Goal: Task Accomplishment & Management: Use online tool/utility

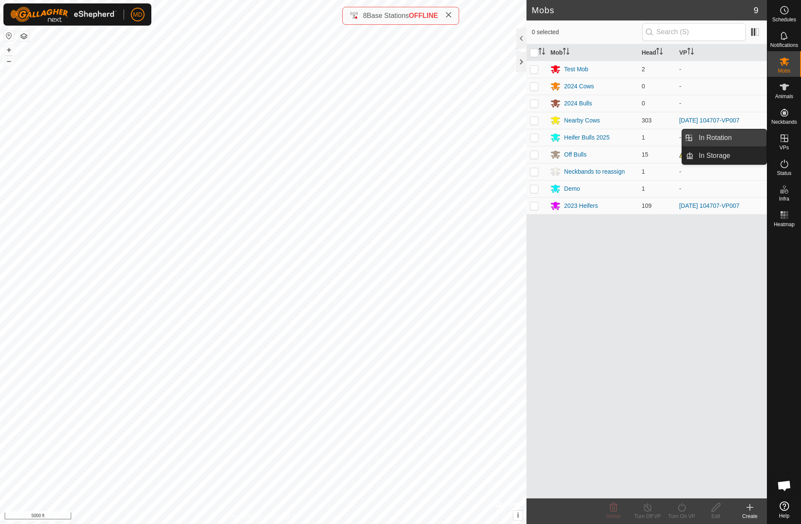
click at [758, 137] on link "In Rotation" at bounding box center [730, 137] width 73 height 17
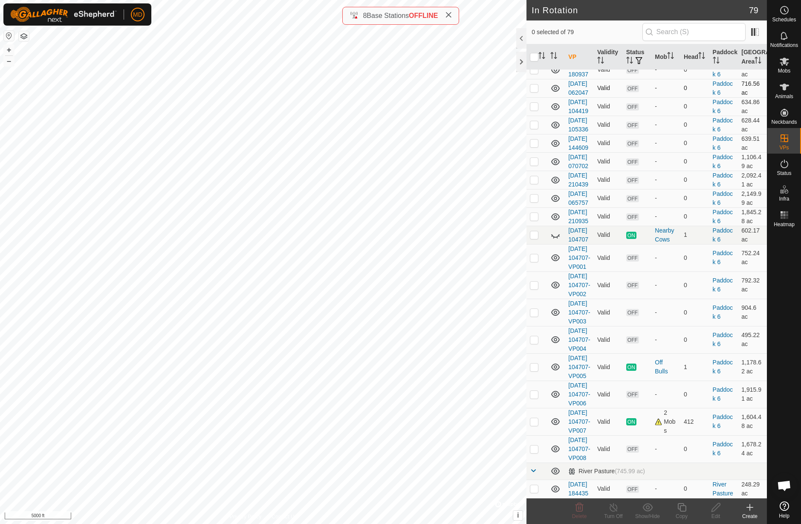
scroll to position [1841, 0]
click at [557, 230] on icon at bounding box center [555, 235] width 10 height 10
click at [534, 231] on p-checkbox at bounding box center [534, 234] width 9 height 7
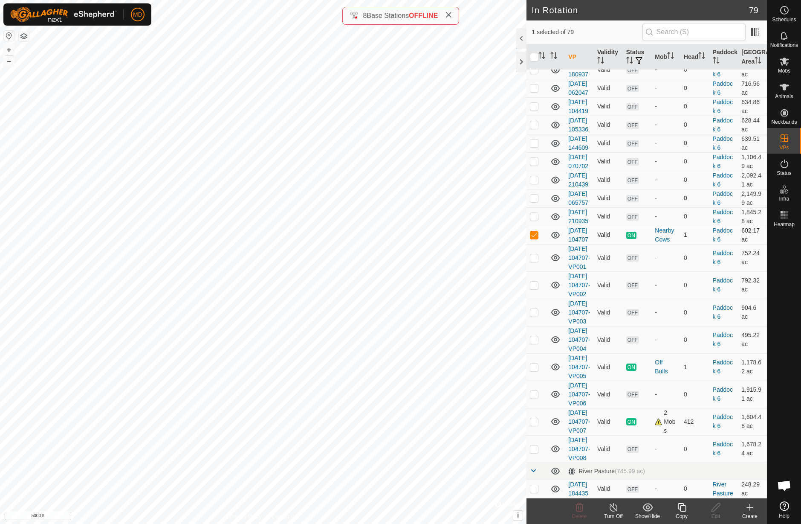
checkbox input "true"
click at [614, 509] on icon at bounding box center [613, 507] width 11 height 10
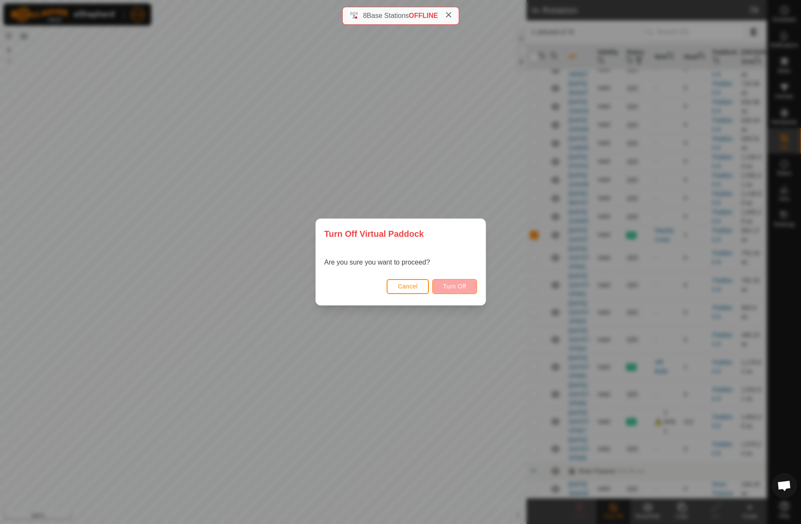
click at [449, 288] on span "Turn Off" at bounding box center [454, 286] width 23 height 7
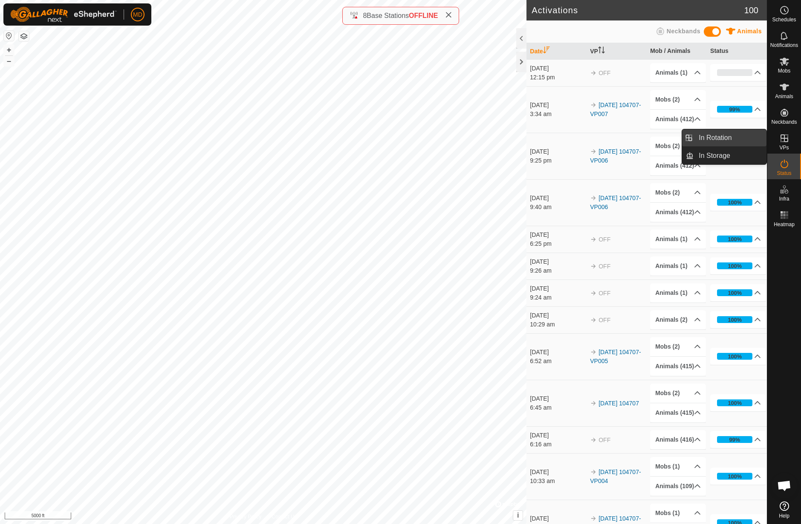
click at [731, 138] on link "In Rotation" at bounding box center [730, 137] width 73 height 17
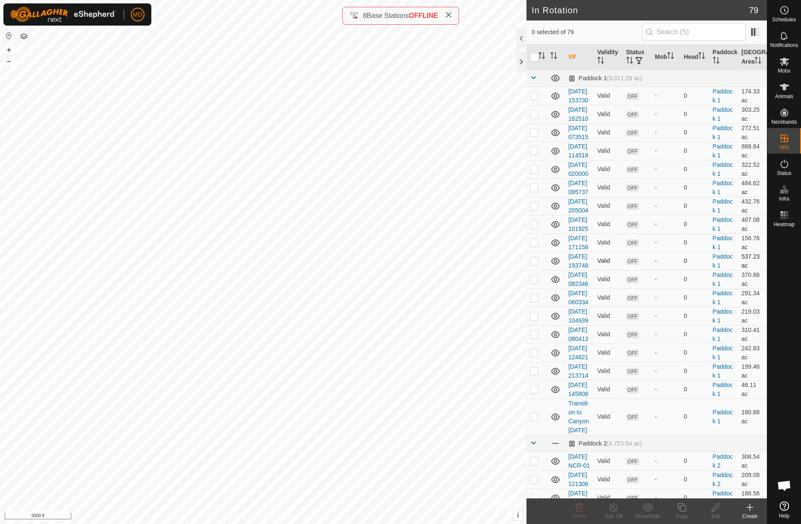
checkbox input "true"
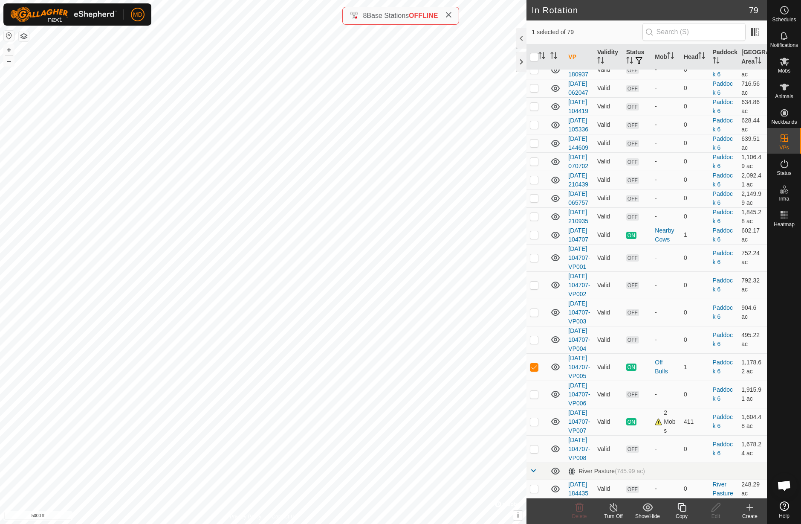
scroll to position [1268, 0]
checkbox input "true"
click at [614, 507] on line at bounding box center [613, 507] width 7 height 7
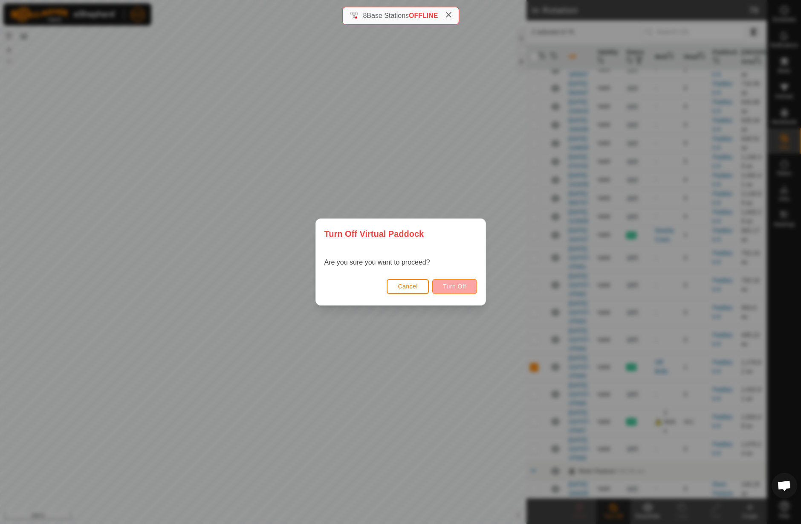
click at [464, 286] on span "Turn Off" at bounding box center [454, 286] width 23 height 7
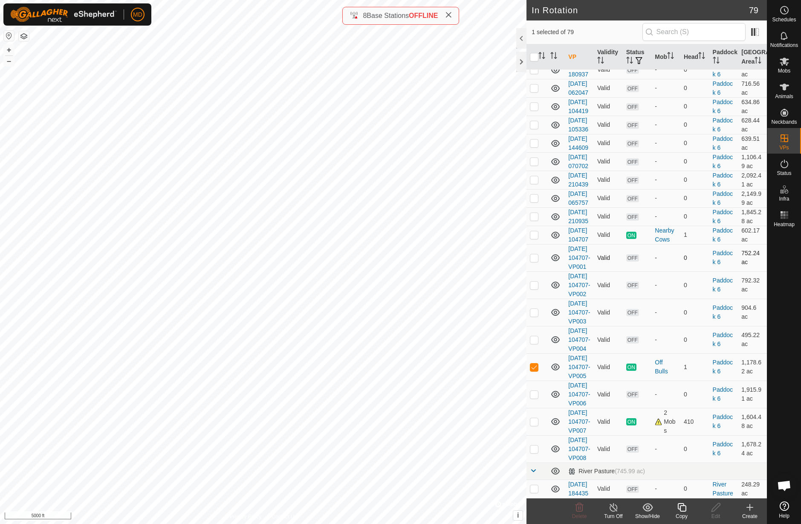
scroll to position [1841, 0]
click at [8, 49] on button "+" at bounding box center [9, 50] width 10 height 10
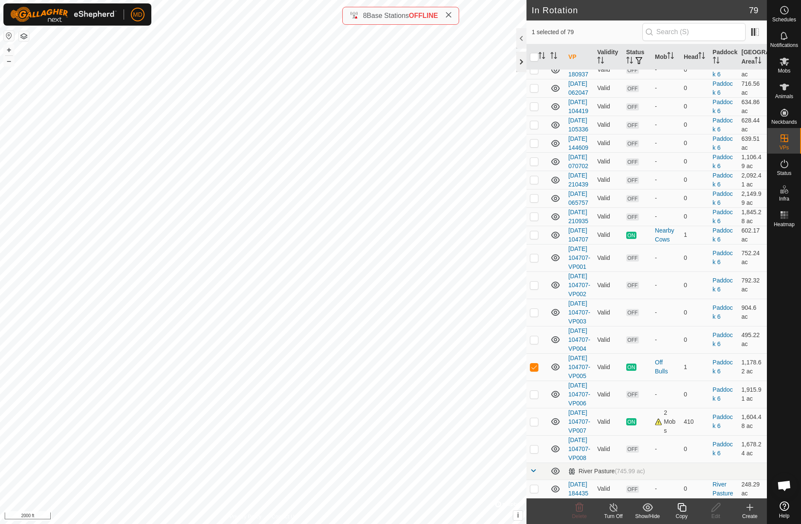
click at [523, 63] on div at bounding box center [521, 62] width 10 height 20
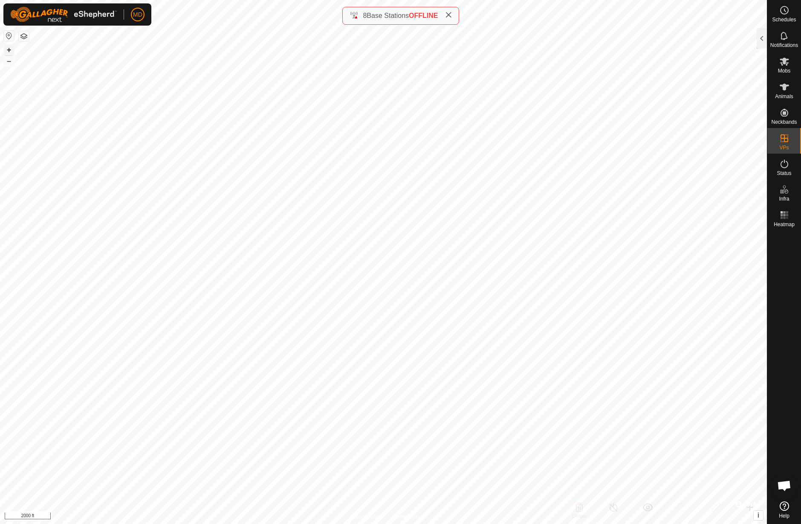
click at [9, 51] on button "+" at bounding box center [9, 50] width 10 height 10
click at [10, 62] on button "–" at bounding box center [9, 61] width 10 height 10
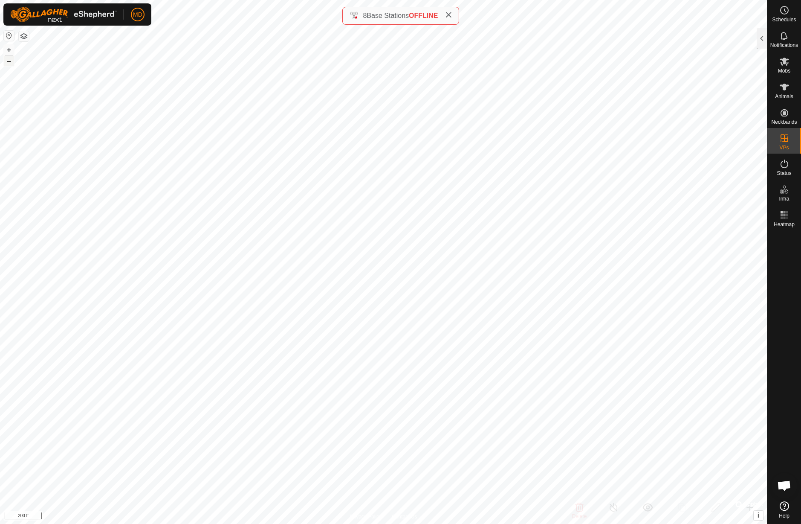
click at [9, 63] on button "–" at bounding box center [9, 61] width 10 height 10
click at [766, 41] on div at bounding box center [762, 38] width 10 height 20
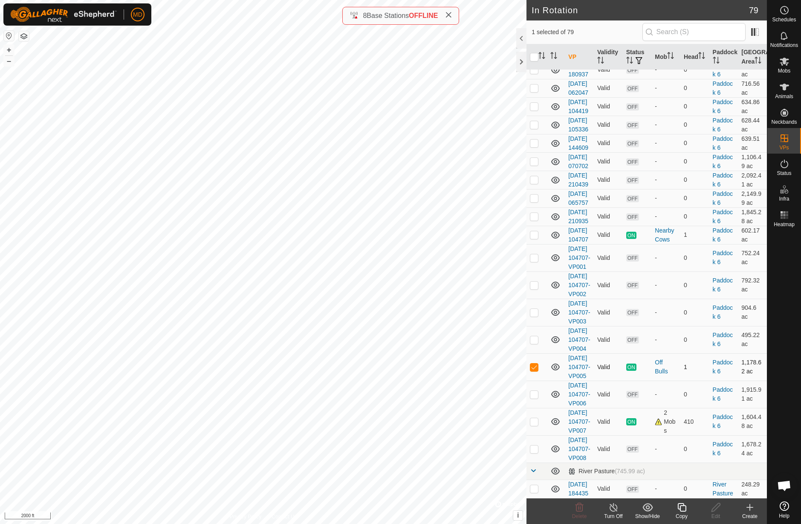
click at [536, 363] on p-checkbox at bounding box center [534, 366] width 9 height 7
checkbox input "true"
click at [613, 508] on icon at bounding box center [613, 507] width 11 height 10
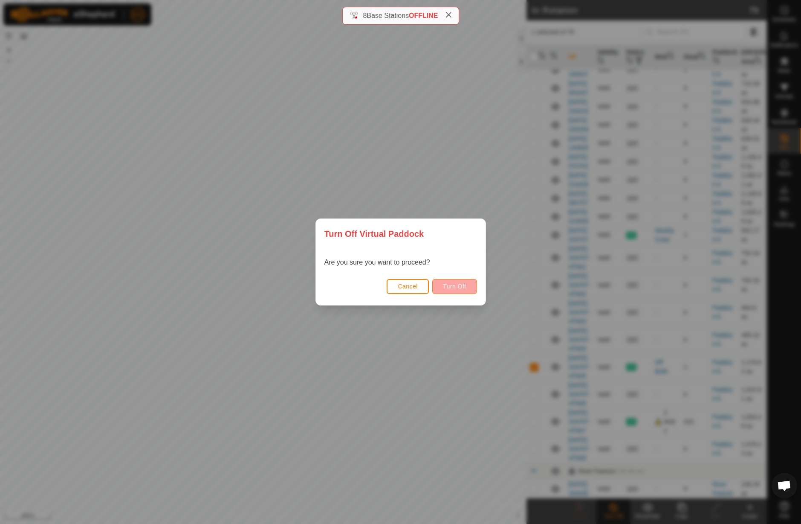
click at [448, 288] on span "Turn Off" at bounding box center [454, 286] width 23 height 7
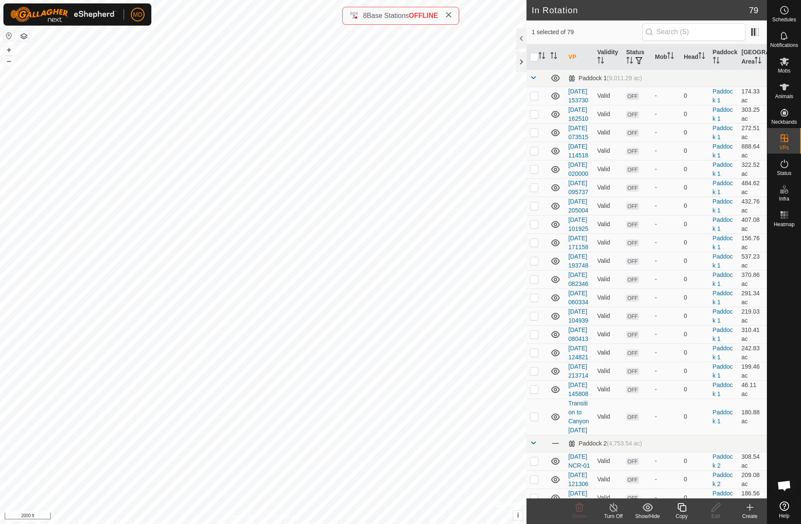
checkbox input "false"
checkbox input "true"
click at [683, 508] on icon at bounding box center [682, 507] width 11 height 10
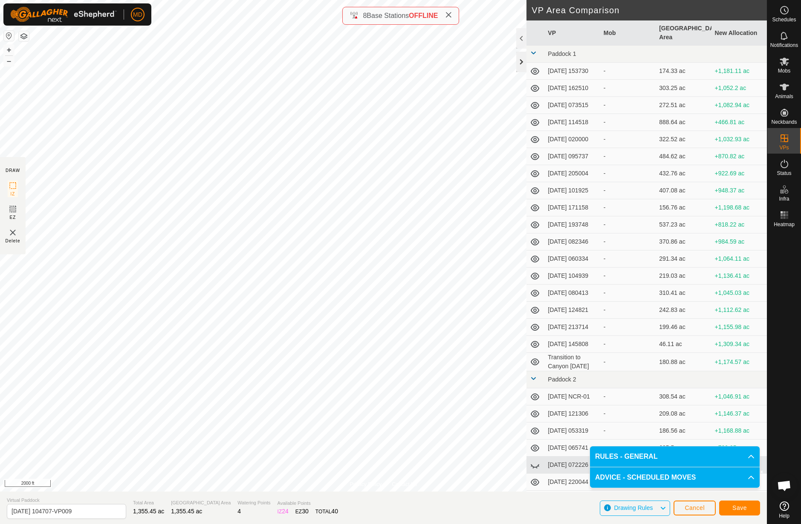
click at [522, 61] on div at bounding box center [521, 62] width 10 height 20
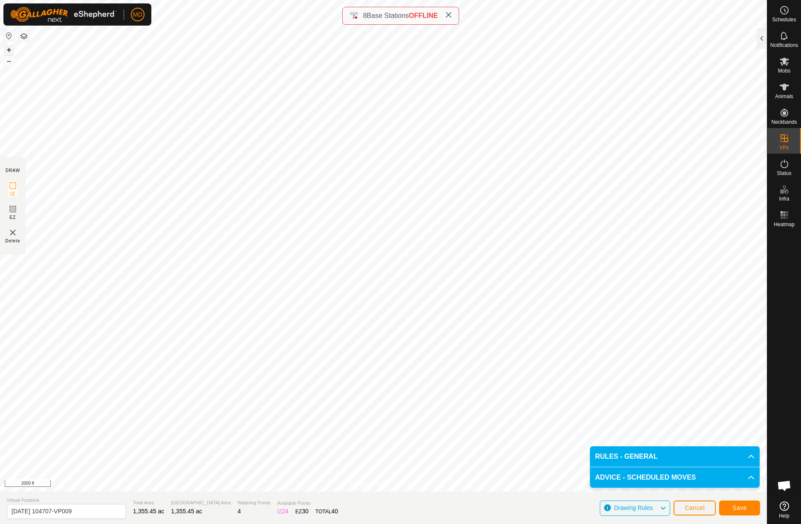
click at [8, 52] on button "+" at bounding box center [9, 50] width 10 height 10
click at [741, 510] on span "Save" at bounding box center [740, 507] width 14 height 7
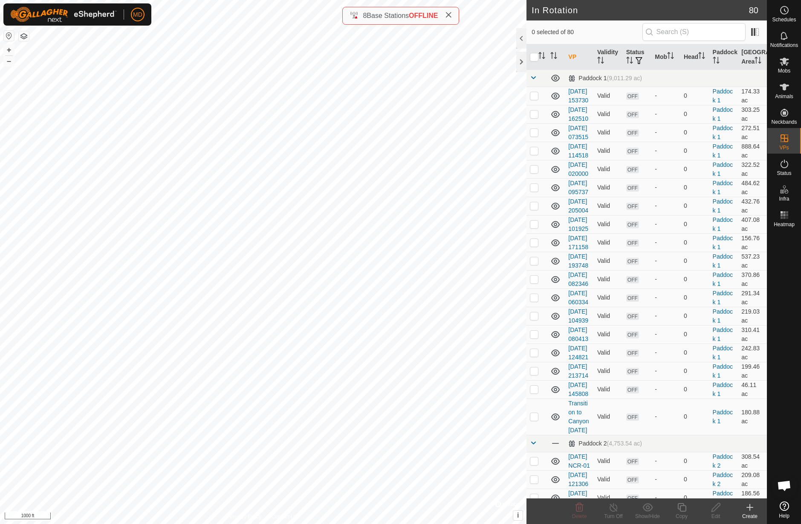
click at [450, 15] on icon at bounding box center [448, 15] width 7 height 7
click at [784, 62] on icon at bounding box center [784, 62] width 9 height 8
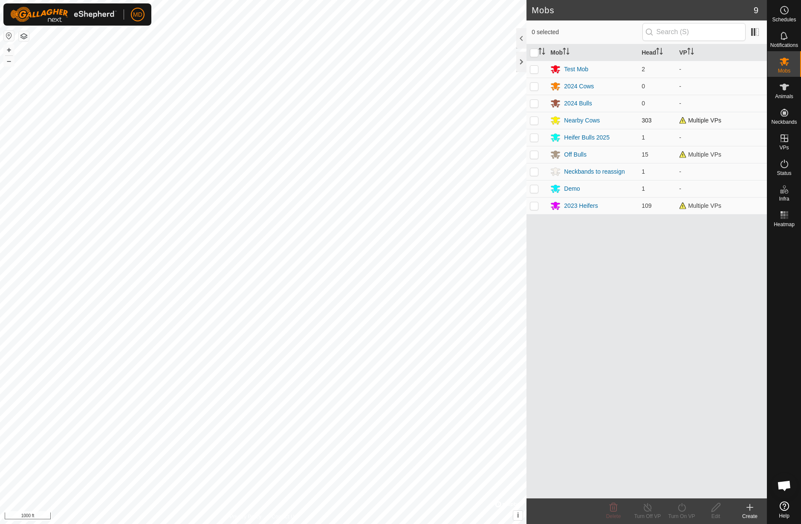
click at [536, 121] on p-checkbox at bounding box center [534, 120] width 9 height 7
checkbox input "true"
click at [536, 208] on p-checkbox at bounding box center [534, 205] width 9 height 7
checkbox input "true"
click at [683, 510] on icon at bounding box center [682, 507] width 11 height 10
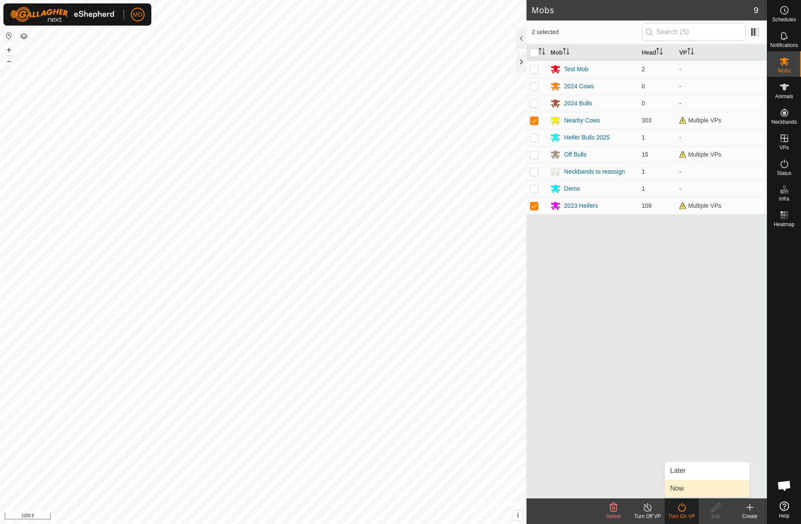
click at [683, 488] on link "Now" at bounding box center [707, 488] width 84 height 17
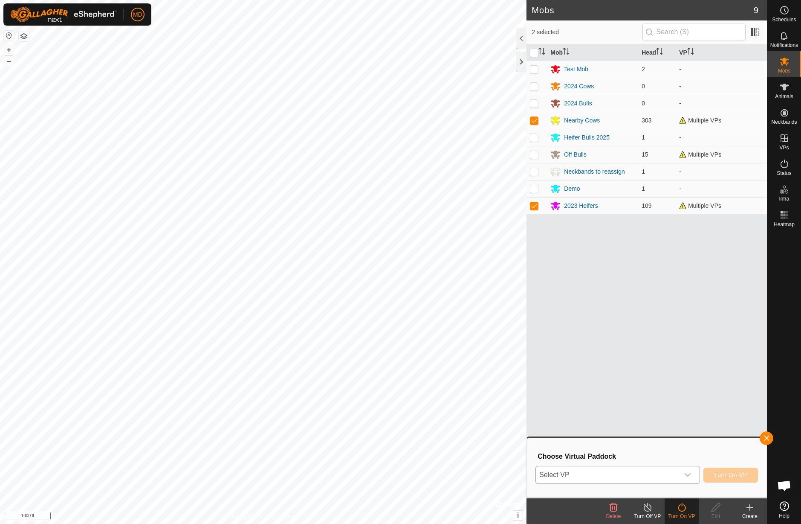
click at [686, 475] on icon "dropdown trigger" at bounding box center [687, 474] width 7 height 7
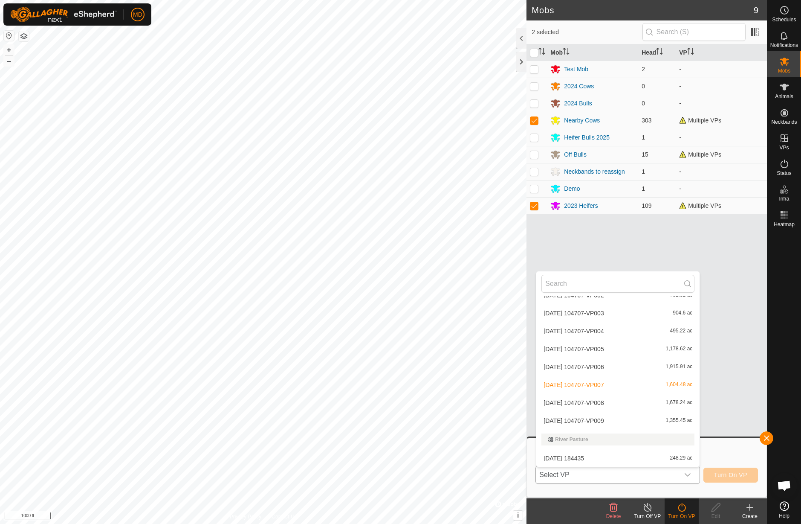
scroll to position [1340, 0]
click at [612, 422] on li "[DATE] 104707-VP009 1,355.45 ac" at bounding box center [617, 420] width 163 height 17
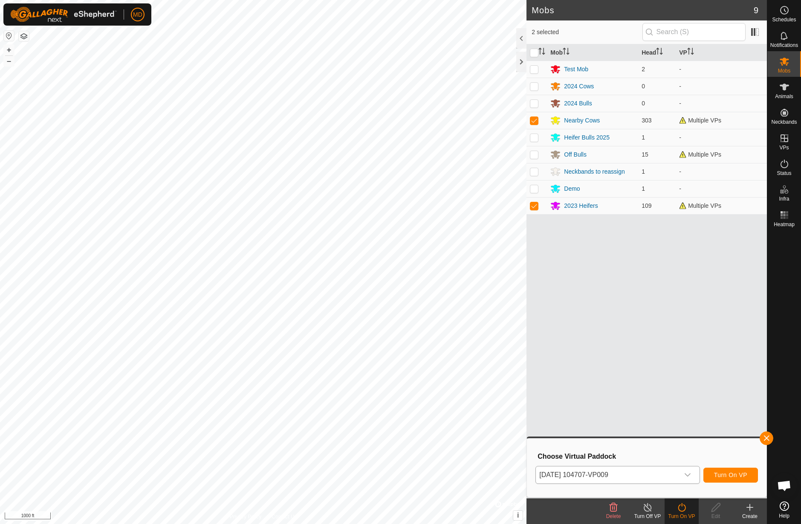
click at [727, 480] on button "Turn On VP" at bounding box center [731, 474] width 55 height 15
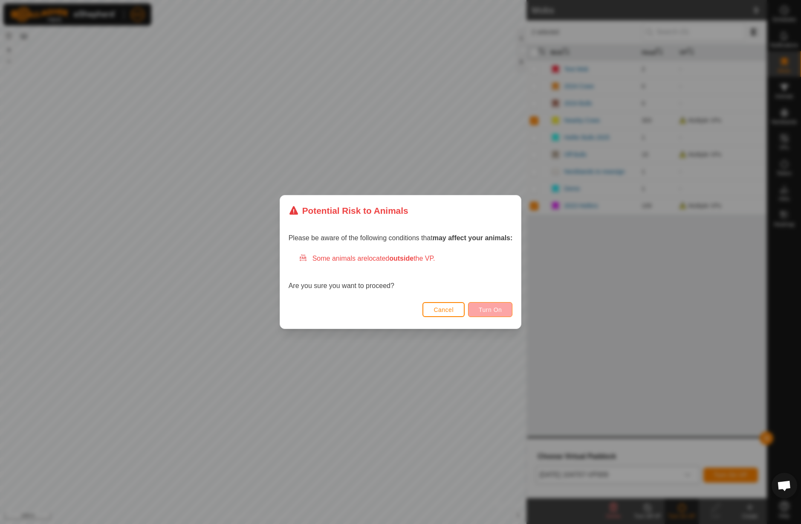
click at [488, 310] on span "Turn On" at bounding box center [490, 309] width 23 height 7
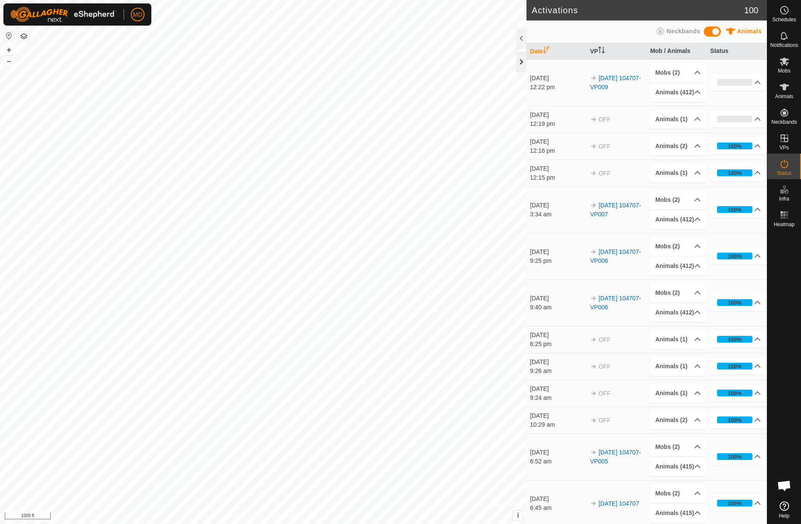
click at [522, 64] on div at bounding box center [521, 62] width 10 height 20
